Goal: Entertainment & Leisure: Consume media (video, audio)

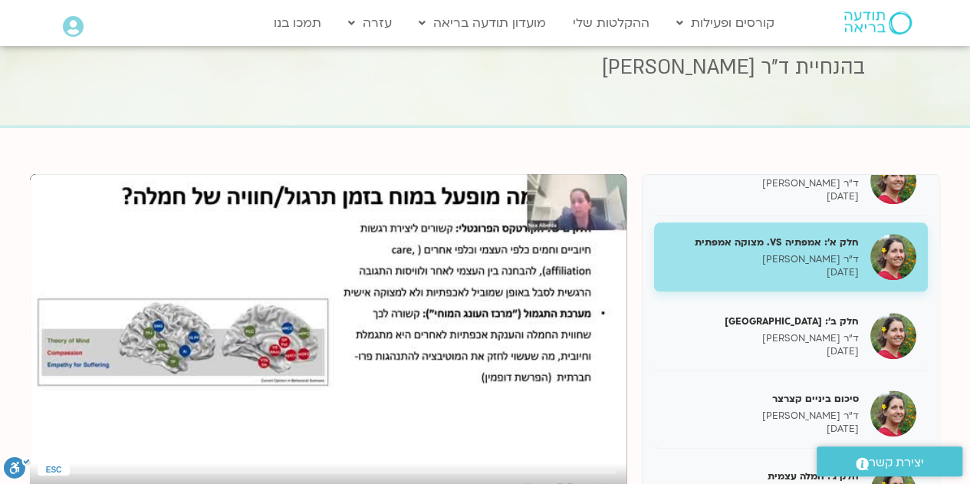
scroll to position [903, 0]
click at [768, 264] on p "ד"ר [PERSON_NAME]" at bounding box center [761, 259] width 193 height 13
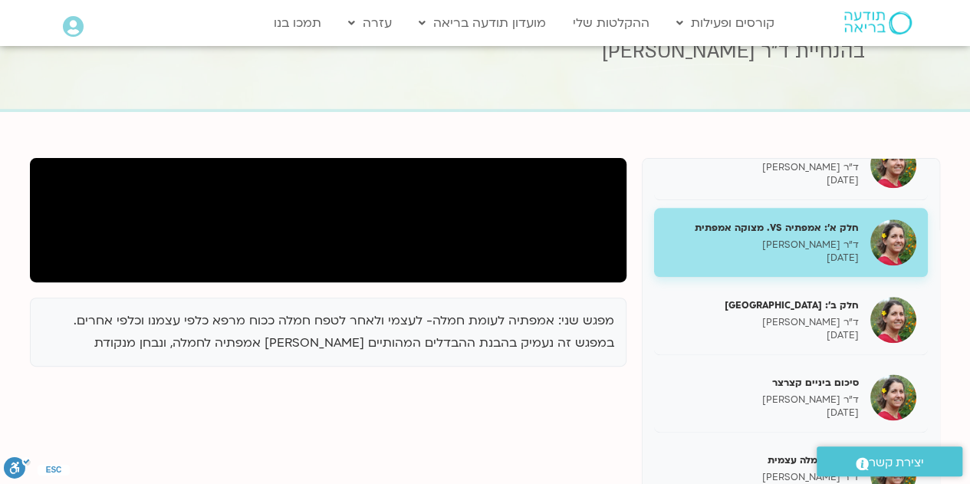
scroll to position [88, 0]
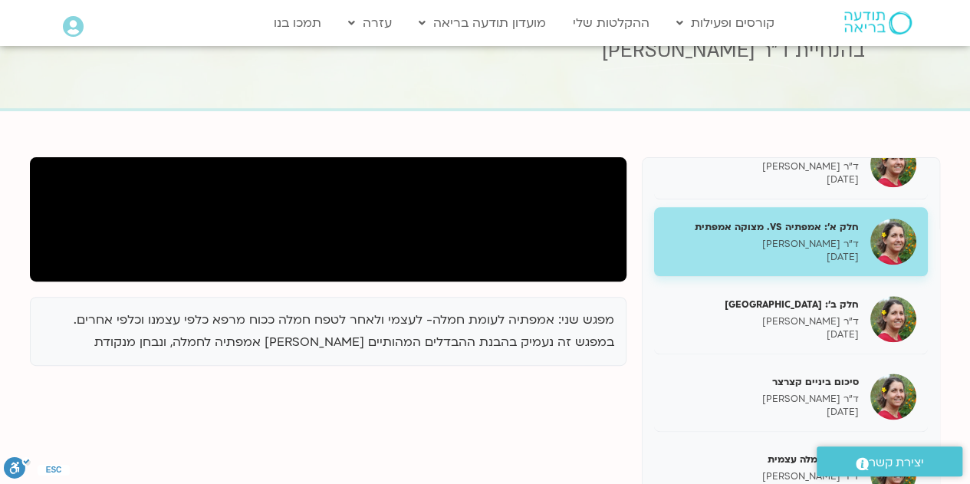
click at [443, 274] on div at bounding box center [328, 219] width 596 height 124
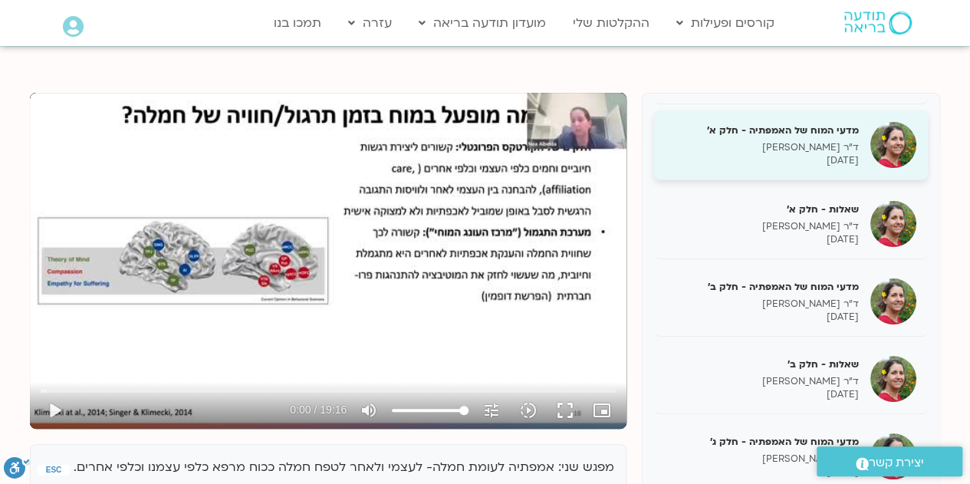
scroll to position [154, 0]
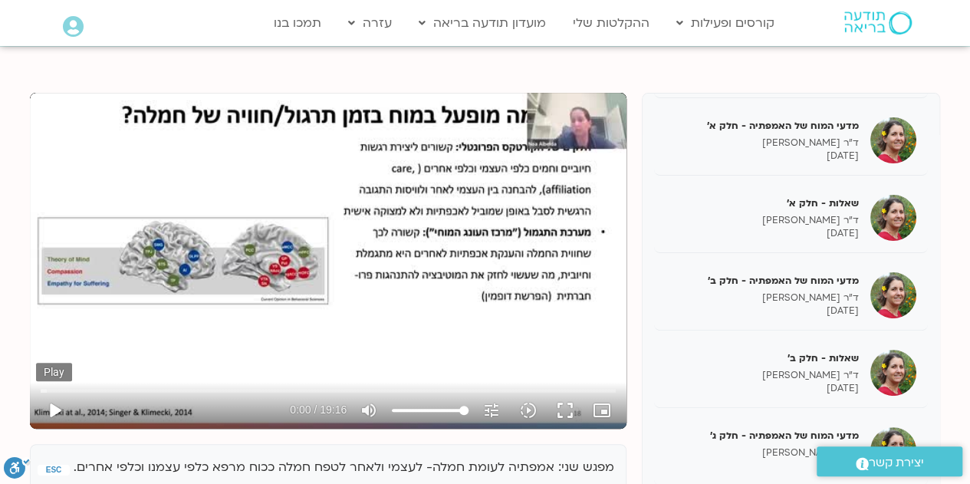
click at [54, 413] on button "play_arrow" at bounding box center [54, 410] width 37 height 37
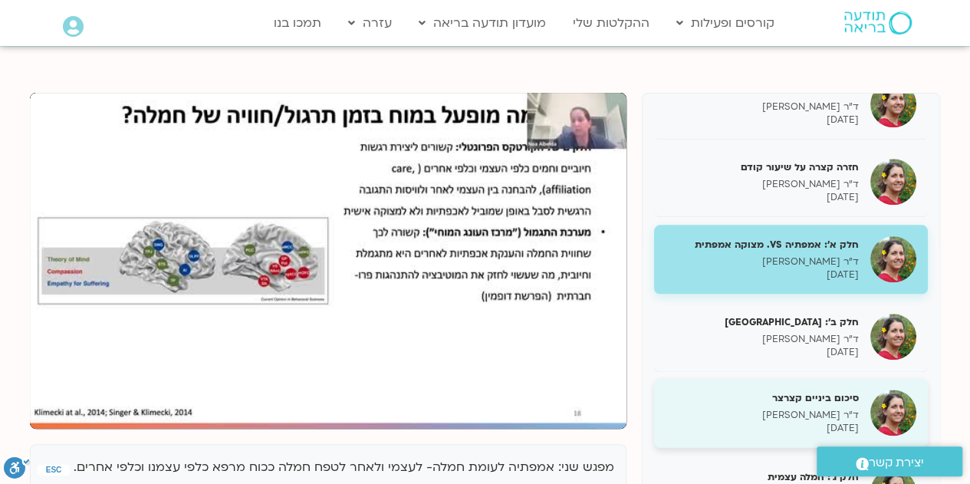
scroll to position [902, 0]
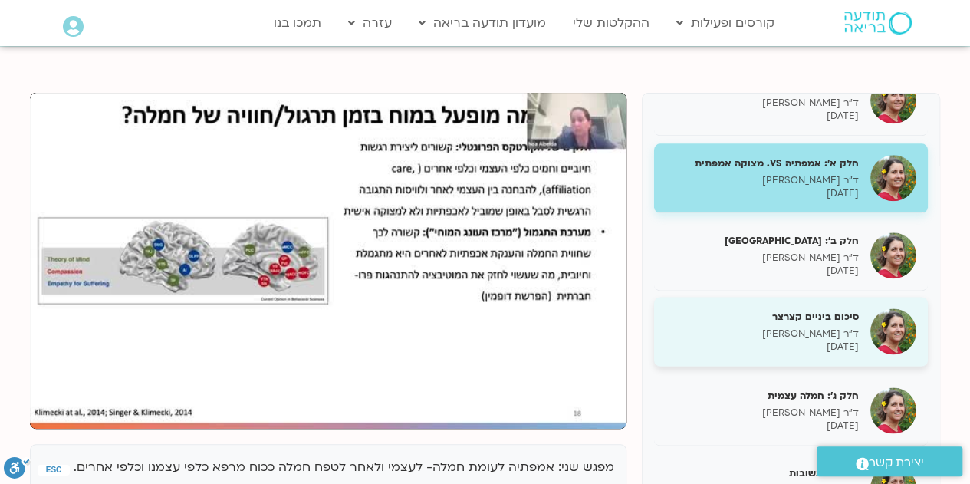
type input "1156"
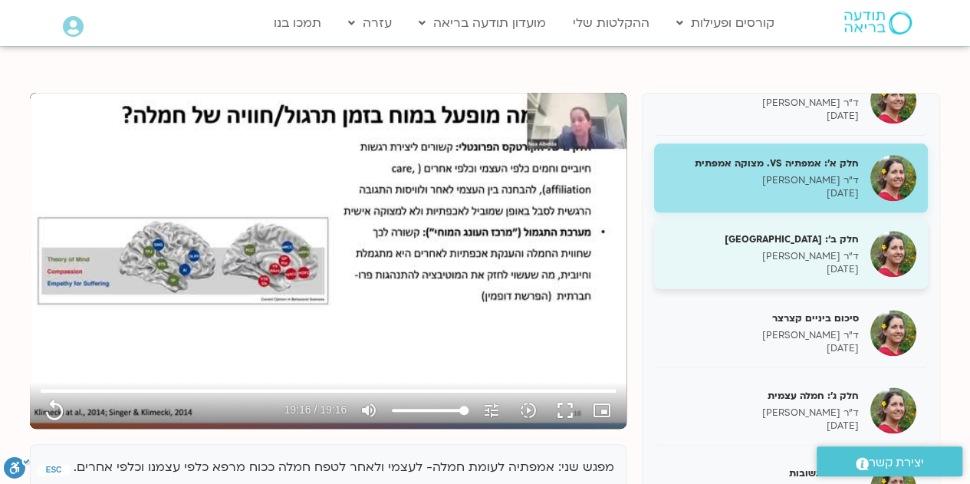
click at [807, 258] on p "ד"ר [PERSON_NAME]" at bounding box center [761, 256] width 193 height 13
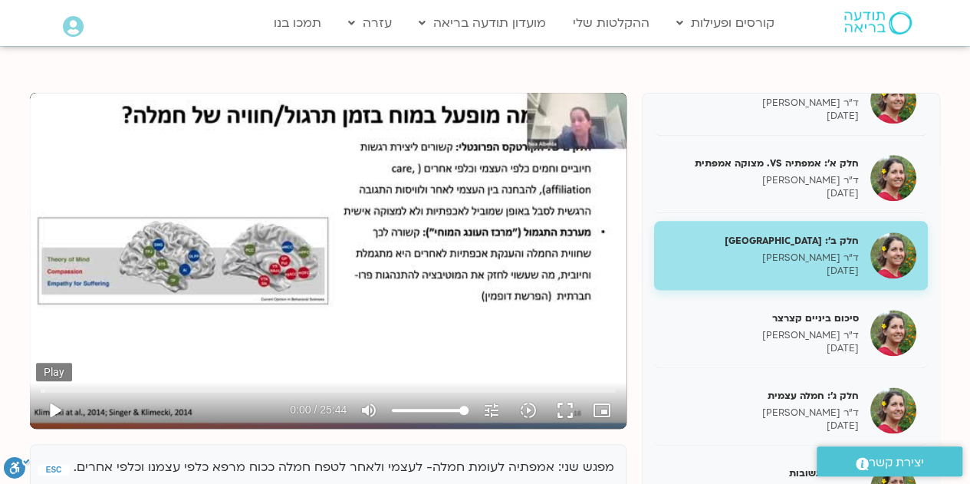
click at [60, 412] on button "play_arrow" at bounding box center [54, 410] width 37 height 37
click at [442, 389] on input "Seek" at bounding box center [328, 390] width 575 height 9
click at [456, 390] on input "Seek" at bounding box center [328, 390] width 575 height 9
click at [467, 390] on input "Seek" at bounding box center [328, 390] width 575 height 9
click at [479, 390] on input "Seek" at bounding box center [328, 390] width 575 height 9
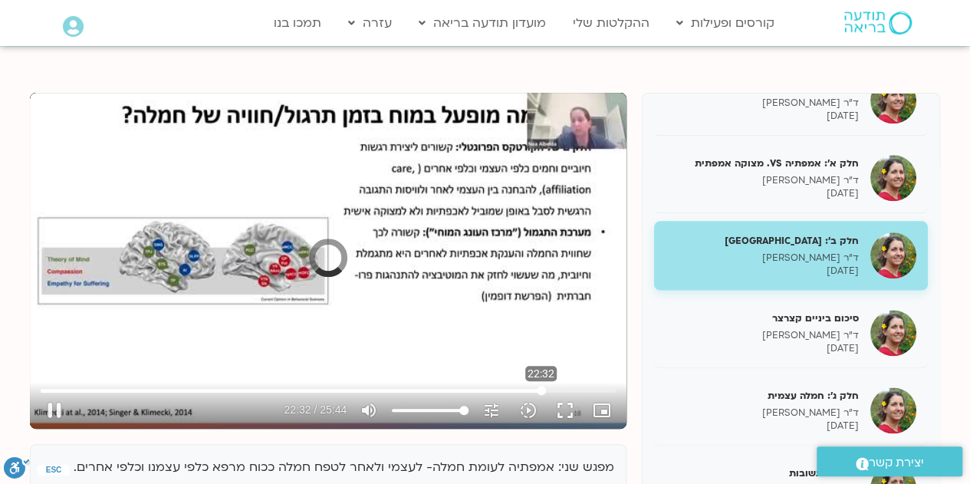
click at [540, 392] on input "Seek" at bounding box center [328, 390] width 575 height 9
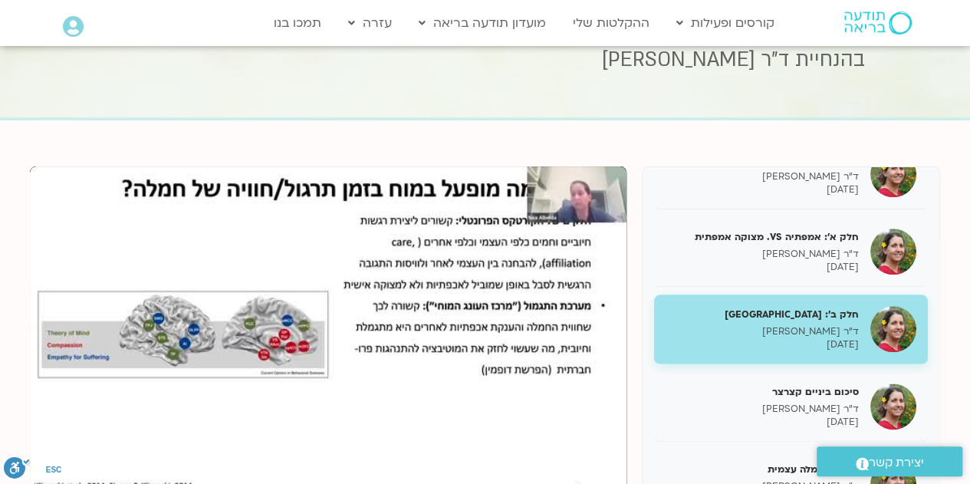
scroll to position [77, 0]
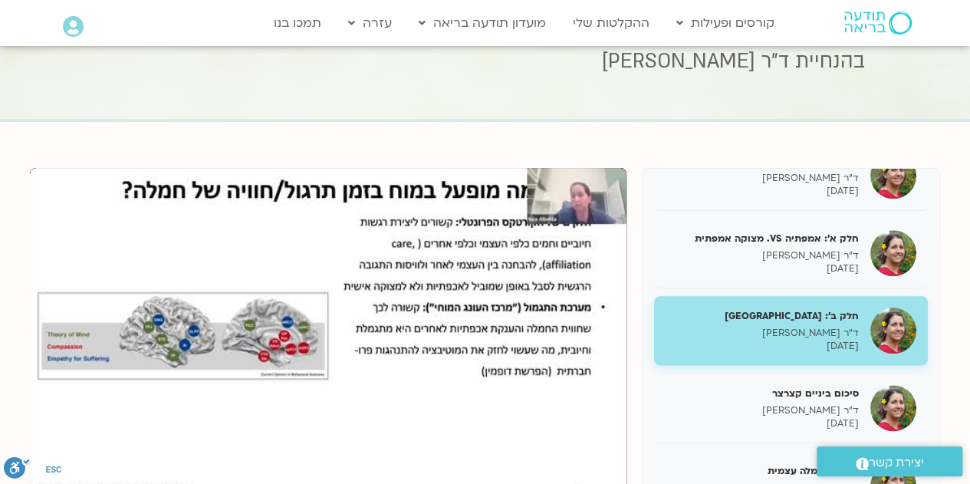
type input "1544"
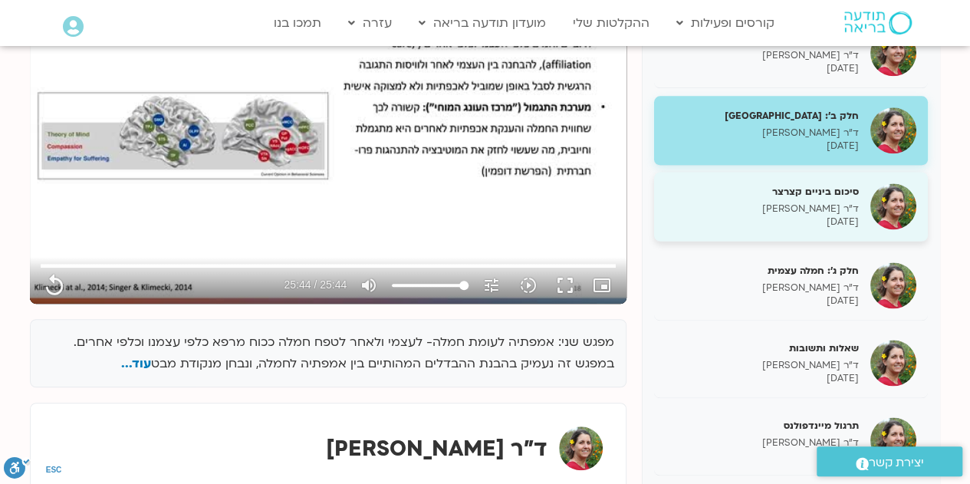
scroll to position [885, 0]
